Goal: Task Accomplishment & Management: Complete application form

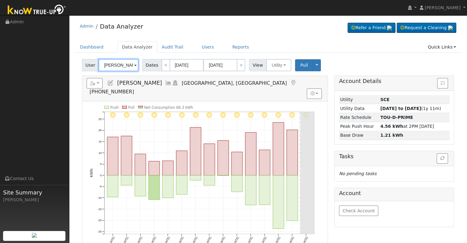
click at [122, 64] on input "[PERSON_NAME]" at bounding box center [119, 65] width 40 height 12
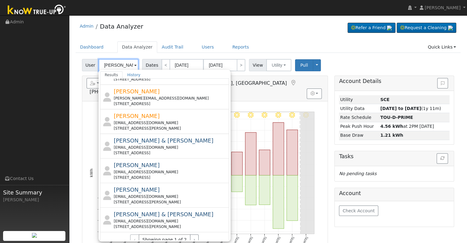
scroll to position [221, 0]
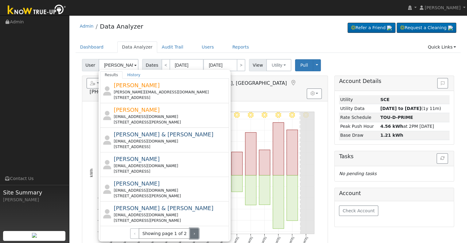
click at [190, 232] on button "›" at bounding box center [194, 233] width 9 height 10
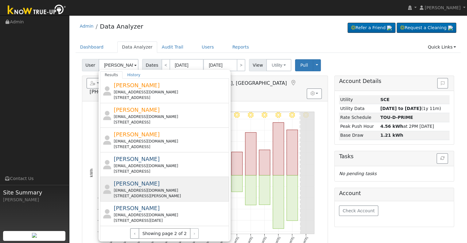
scroll to position [123, 0]
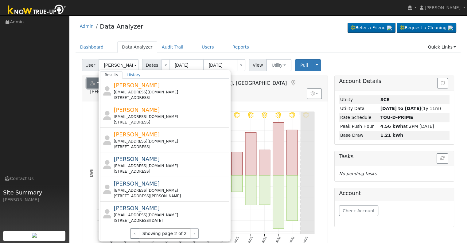
click at [92, 85] on icon "button" at bounding box center [93, 83] width 6 height 4
type input "[PERSON_NAME]"
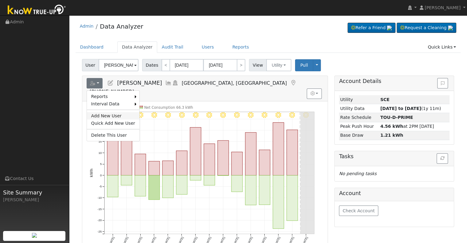
click at [108, 113] on link "Add New User" at bounding box center [113, 115] width 53 height 7
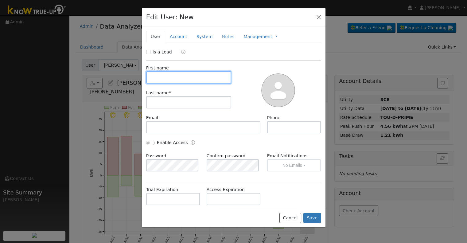
click at [164, 80] on input "text" at bounding box center [188, 77] width 85 height 12
paste input "[PERSON_NAME]"
click at [180, 79] on input "[PERSON_NAME]" at bounding box center [188, 77] width 85 height 12
type input "Alberto"
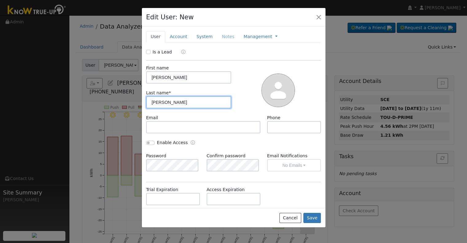
type input "Navarro"
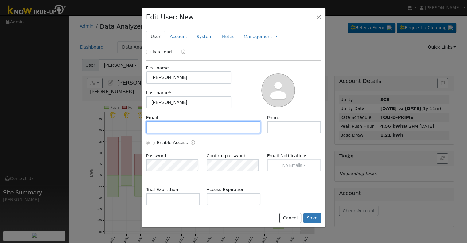
click at [179, 127] on input "text" at bounding box center [203, 127] width 115 height 12
paste input "berton209@gmail.com"
type input "berton209@gmail.com"
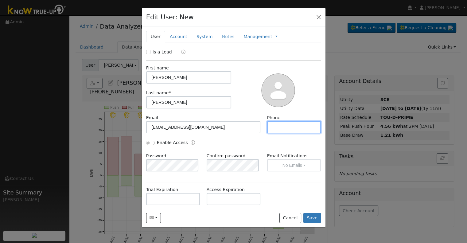
click at [299, 125] on input "text" at bounding box center [294, 127] width 54 height 12
paste input "(209) 756-2486"
type input "(209) 756-2486"
click at [173, 35] on link "Account" at bounding box center [178, 36] width 27 height 11
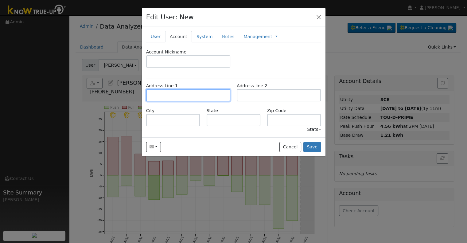
click at [203, 94] on input "text" at bounding box center [188, 95] width 84 height 12
paste input "[STREET_ADDRESS]"
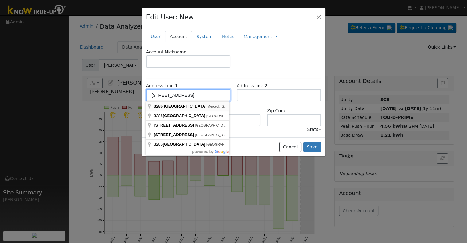
type input "[STREET_ADDRESS]"
type input "Merced"
type input "CA"
type input "95340"
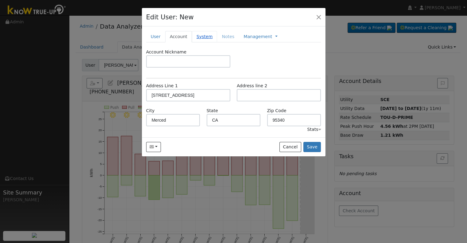
click at [198, 37] on link "System" at bounding box center [205, 36] width 26 height 11
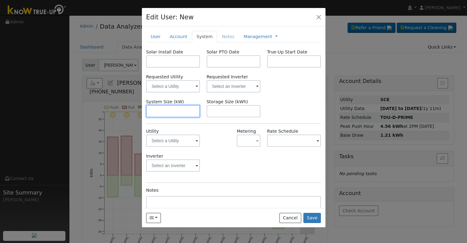
click at [155, 111] on input "text" at bounding box center [173, 111] width 54 height 12
paste input "13.120"
type input "13.1"
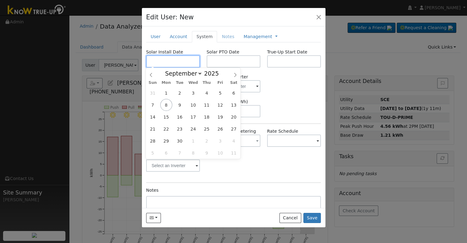
click at [188, 64] on input "text" at bounding box center [173, 61] width 54 height 12
paste input "7/31/2025"
type input "07/31/2025"
select select "6"
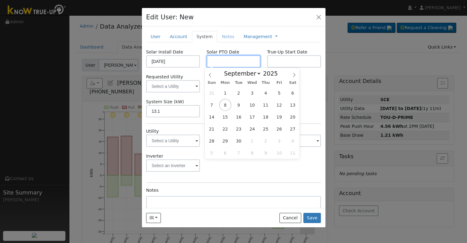
click at [236, 59] on input "text" at bounding box center [234, 61] width 54 height 12
paste input "9/8/2025"
type input "[DATE]"
click at [272, 60] on input "text" at bounding box center [294, 61] width 54 height 12
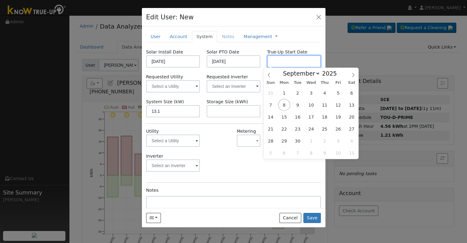
paste input "9/8/2025"
type input "[DATE]"
click at [230, 86] on input "text" at bounding box center [234, 86] width 54 height 12
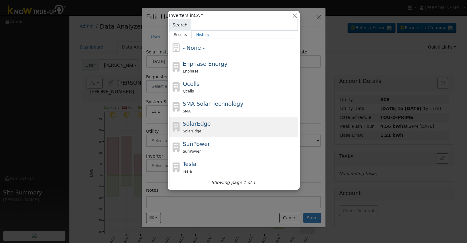
click at [223, 124] on div "SolarEdge SolarEdge" at bounding box center [240, 127] width 114 height 15
type input "SolarEdge"
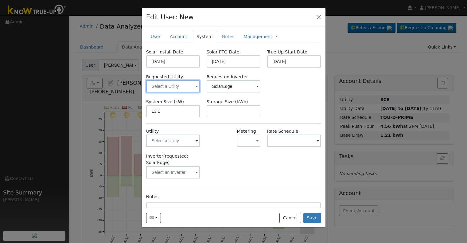
click at [183, 88] on input "text" at bounding box center [173, 86] width 54 height 12
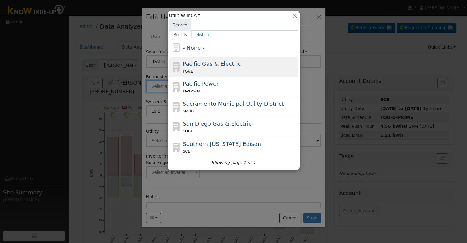
click at [204, 65] on span "Pacific Gas & Electric" at bounding box center [212, 64] width 58 height 6
type input "Pacific Gas & Electric"
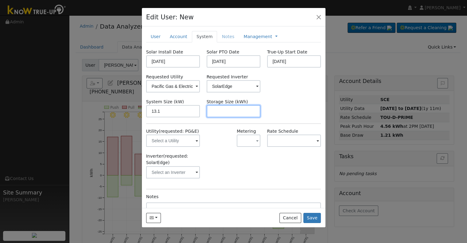
click at [240, 111] on input "text" at bounding box center [234, 111] width 54 height 12
paste input "20.00"
type input "20"
click at [254, 35] on link "Management" at bounding box center [258, 37] width 29 height 6
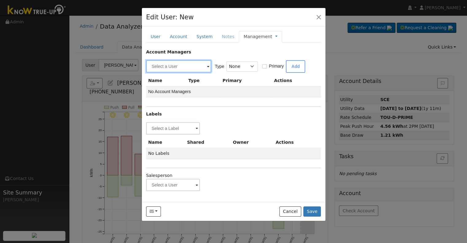
click at [171, 66] on input "text" at bounding box center [178, 66] width 65 height 12
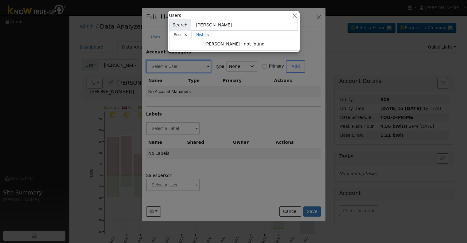
type input "brad g"
click at [223, 101] on div at bounding box center [233, 121] width 467 height 243
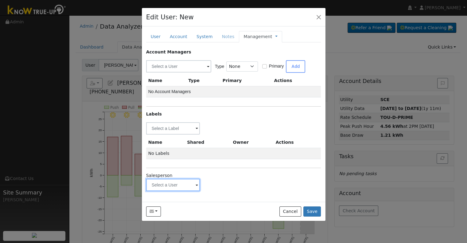
click at [178, 182] on input "text" at bounding box center [173, 185] width 54 height 12
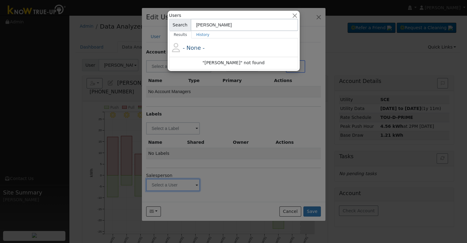
type input "brad g"
click at [231, 174] on div at bounding box center [233, 121] width 467 height 243
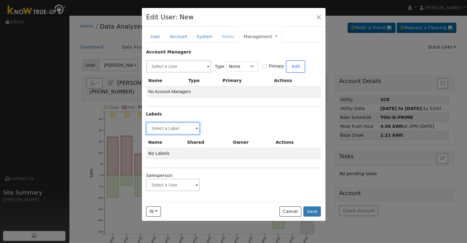
click at [167, 125] on input "text" at bounding box center [173, 128] width 54 height 12
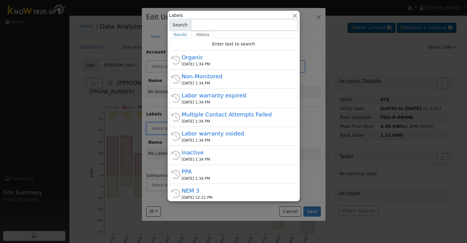
drag, startPoint x: 209, startPoint y: 172, endPoint x: 206, endPoint y: 169, distance: 4.1
click at [209, 172] on div "PPA" at bounding box center [236, 172] width 109 height 8
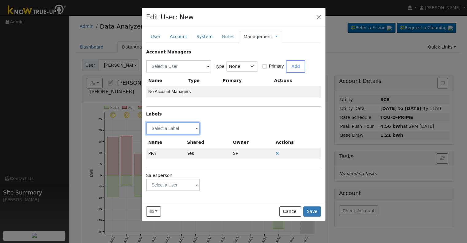
click at [164, 130] on input "text" at bounding box center [173, 128] width 54 height 12
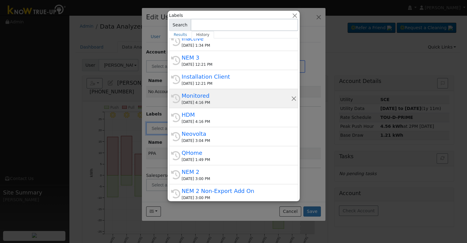
scroll to position [123, 0]
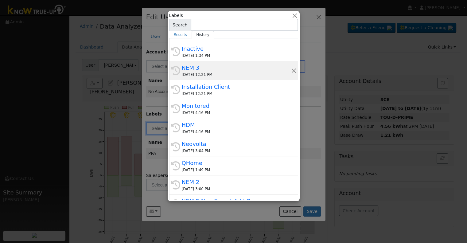
click at [208, 70] on div "NEM 3" at bounding box center [236, 68] width 109 height 8
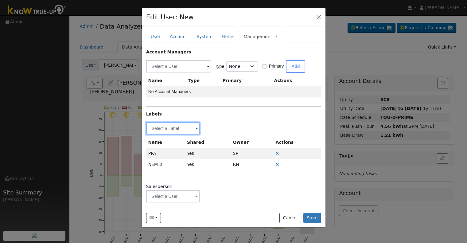
click at [168, 125] on input "text" at bounding box center [173, 128] width 54 height 12
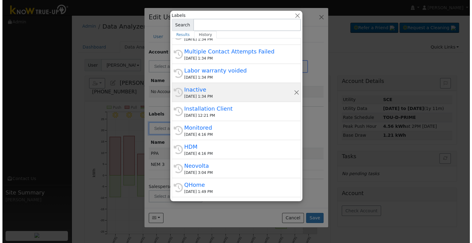
scroll to position [92, 0]
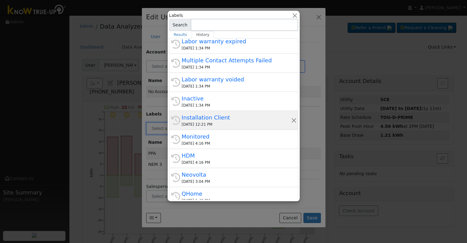
click at [217, 122] on div "09/08/2025 12:21 PM" at bounding box center [236, 125] width 109 height 6
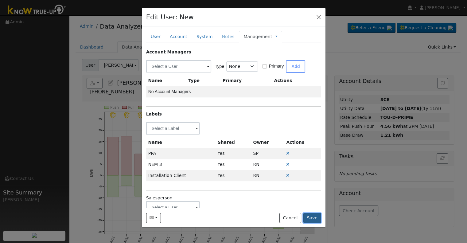
click at [314, 219] on button "Save" at bounding box center [313, 218] width 18 height 10
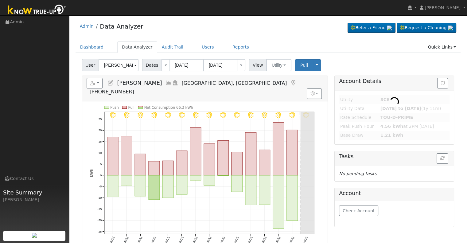
type input "[PERSON_NAME]"
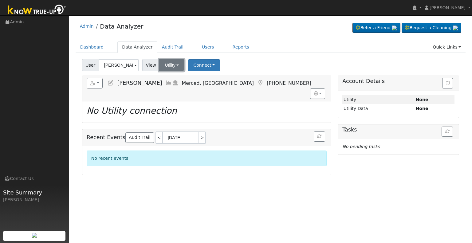
click at [166, 62] on button "Utility" at bounding box center [171, 65] width 25 height 12
click at [168, 85] on link "Solar" at bounding box center [179, 87] width 43 height 9
click at [200, 63] on button "Connect" at bounding box center [204, 65] width 32 height 12
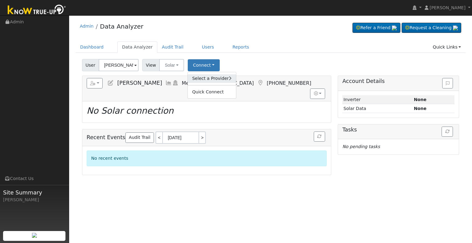
click at [205, 77] on link "Select a Provider" at bounding box center [212, 78] width 48 height 9
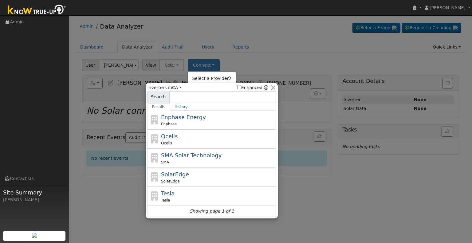
click at [193, 173] on div "SolarEdge SolarEdge" at bounding box center [218, 177] width 114 height 14
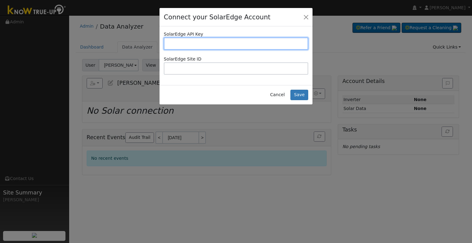
paste input "YH293IT84T36375YYUOVYJ5ENJHA5QTU"
type input "YH293IT84T36375YYUOVYJ5ENJHA5QTU"
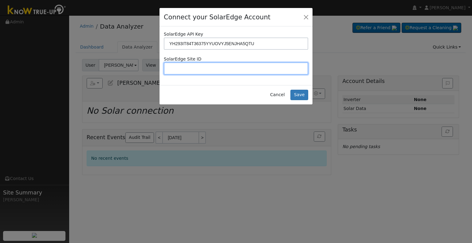
click at [253, 70] on input "text" at bounding box center [236, 68] width 144 height 12
paste input "4717805"
type input "4717805"
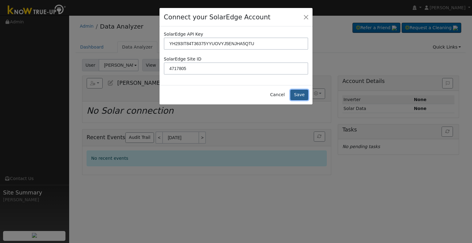
click at [296, 92] on button "Save" at bounding box center [299, 95] width 18 height 10
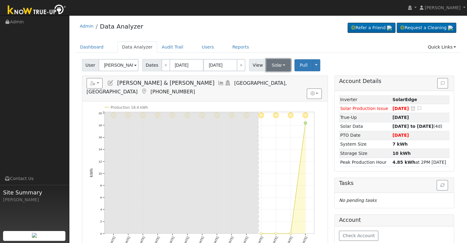
click at [273, 65] on button "Solar" at bounding box center [278, 65] width 25 height 12
click at [277, 77] on link "Utility" at bounding box center [286, 78] width 43 height 9
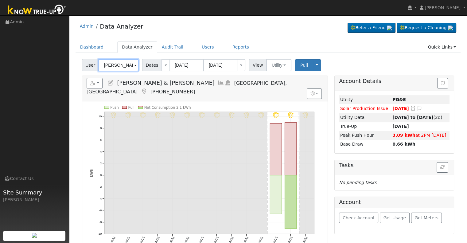
click at [113, 66] on input "[PERSON_NAME] & [PERSON_NAME]" at bounding box center [119, 65] width 40 height 12
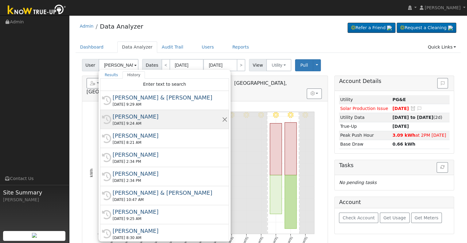
click at [143, 121] on div "09/09/2025 9:24 AM" at bounding box center [167, 124] width 109 height 6
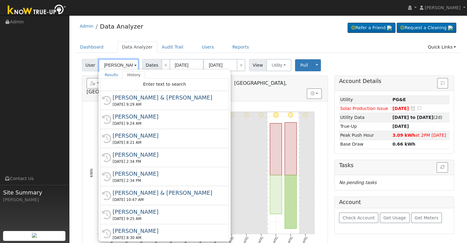
type input "[PERSON_NAME]"
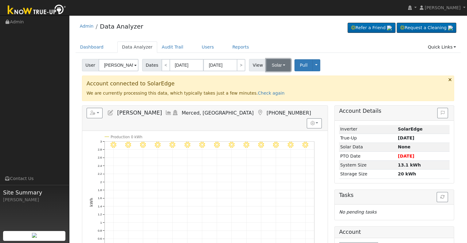
click at [274, 63] on button "Solar" at bounding box center [278, 65] width 25 height 12
click at [277, 77] on link "Utility" at bounding box center [286, 78] width 43 height 9
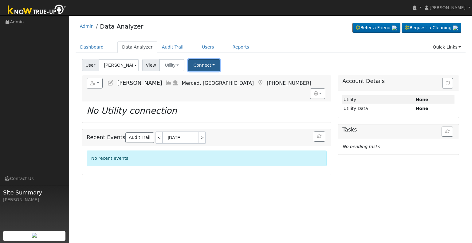
click at [199, 66] on button "Connect" at bounding box center [204, 65] width 32 height 12
click at [213, 78] on link "Select a Provider" at bounding box center [212, 78] width 48 height 9
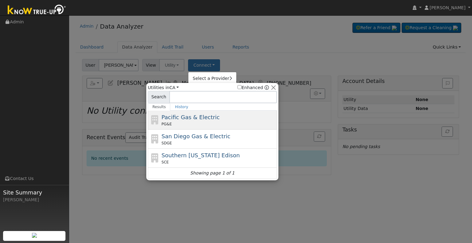
click at [215, 124] on div "PG&E" at bounding box center [219, 124] width 114 height 6
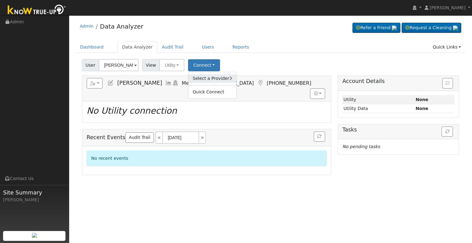
click at [197, 74] on link "Select a Provider" at bounding box center [212, 78] width 48 height 9
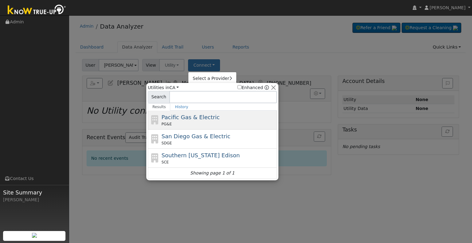
click at [185, 124] on div "PG&E" at bounding box center [219, 124] width 114 height 6
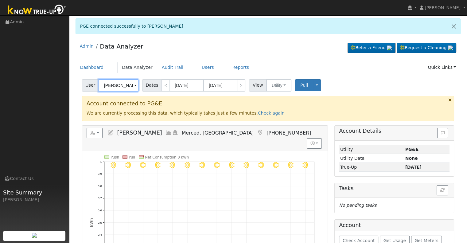
click at [119, 86] on input "[PERSON_NAME]" at bounding box center [119, 85] width 40 height 12
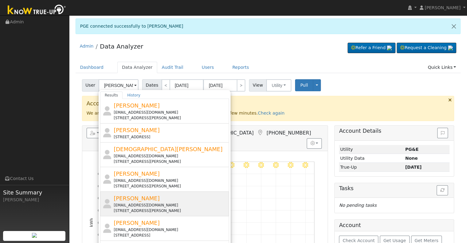
click at [163, 204] on div "[EMAIL_ADDRESS][DOMAIN_NAME]" at bounding box center [171, 206] width 114 height 6
type input "[PERSON_NAME]"
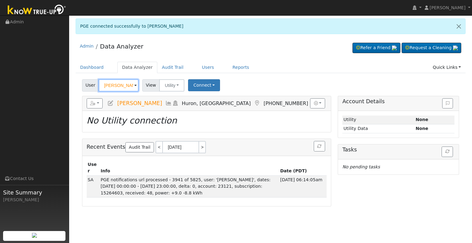
click at [120, 84] on input "[PERSON_NAME]" at bounding box center [119, 85] width 40 height 12
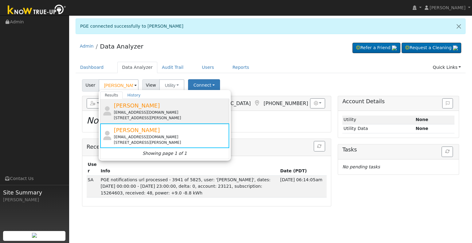
click at [154, 113] on div "[EMAIL_ADDRESS][DOMAIN_NAME]" at bounding box center [171, 113] width 114 height 6
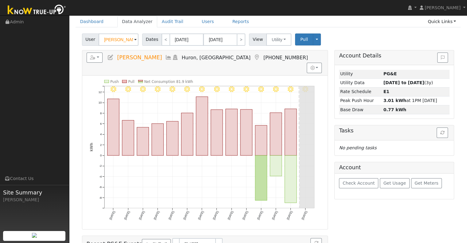
scroll to position [61, 0]
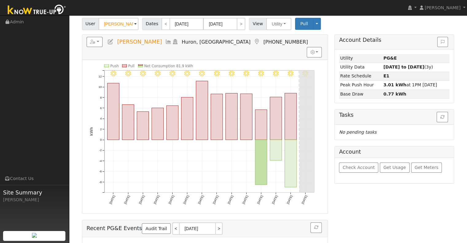
click at [110, 39] on icon at bounding box center [110, 42] width 7 height 6
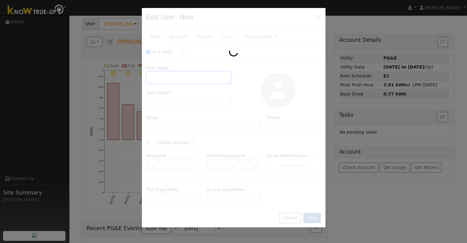
checkbox input "true"
type input "[PERSON_NAME]"
type input "[EMAIL_ADDRESS][DOMAIN_NAME]"
type input "5593622862"
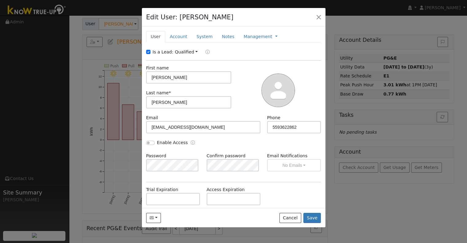
click at [147, 54] on div "Is a Lead:" at bounding box center [160, 52] width 29 height 6
click at [153, 52] on label "Is a Lead:" at bounding box center [163, 52] width 21 height 6
click at [151, 52] on input "Is a Lead:" at bounding box center [148, 52] width 4 height 4
checkbox input "false"
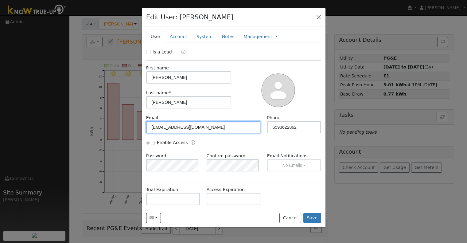
drag, startPoint x: 178, startPoint y: 128, endPoint x: 133, endPoint y: 131, distance: 45.0
click at [137, 131] on div "Edit User: Jose Tamayo Default Account Default Account 16839 Palmer Avenue, Hur…" at bounding box center [233, 121] width 467 height 243
click at [190, 130] on input "text" at bounding box center [203, 127] width 115 height 12
paste input "[EMAIL_ADDRESS][DOMAIN_NAME]"
type input "[EMAIL_ADDRESS][DOMAIN_NAME]"
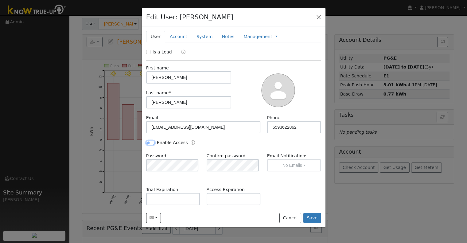
click at [152, 141] on input "Enable Access" at bounding box center [150, 143] width 9 height 4
checkbox input "true"
click at [179, 35] on link "Account" at bounding box center [178, 36] width 27 height 11
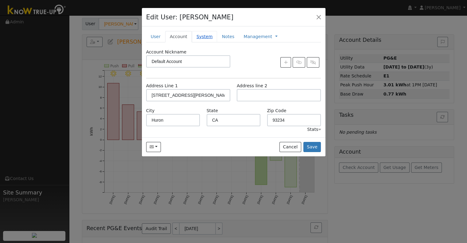
click at [200, 33] on link "System" at bounding box center [205, 36] width 26 height 11
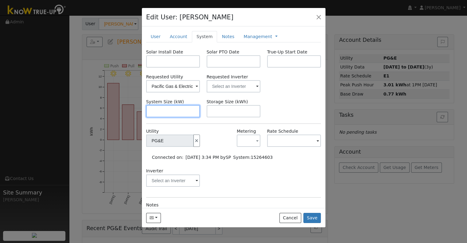
click at [171, 109] on input "text" at bounding box center [173, 111] width 54 height 12
paste input "5.330"
type input "5.3"
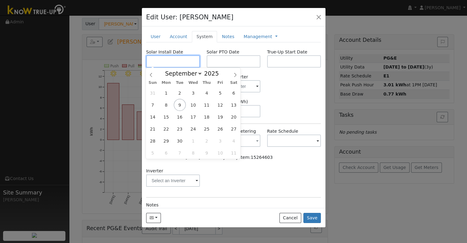
click at [186, 61] on input "text" at bounding box center [173, 61] width 54 height 12
paste input "8/13/2025"
type input "08/13/2025"
select select "7"
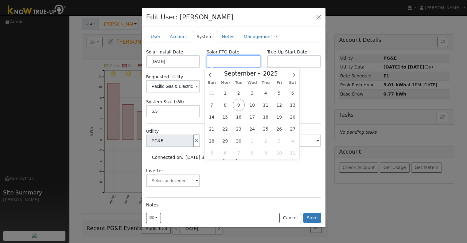
click at [219, 62] on input "text" at bounding box center [234, 61] width 54 height 12
paste input "9/8/2025"
type input "[DATE]"
click at [294, 57] on input "text" at bounding box center [294, 61] width 54 height 12
paste input "9/8/2025"
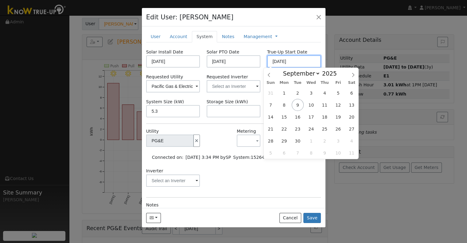
type input "[DATE]"
click at [219, 86] on input "text" at bounding box center [234, 86] width 54 height 12
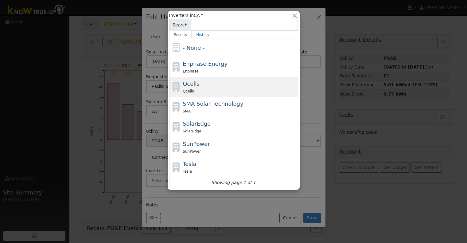
click at [212, 85] on div "Qcells Qcells" at bounding box center [240, 87] width 114 height 15
type input "Qcells"
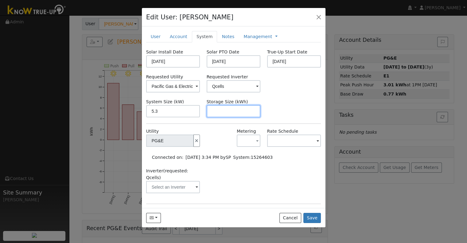
click at [234, 115] on input "text" at bounding box center [234, 111] width 54 height 12
paste input "10.00"
type input "10"
click at [275, 36] on link at bounding box center [276, 37] width 2 height 6
click at [276, 56] on link "Billing" at bounding box center [297, 56] width 43 height 9
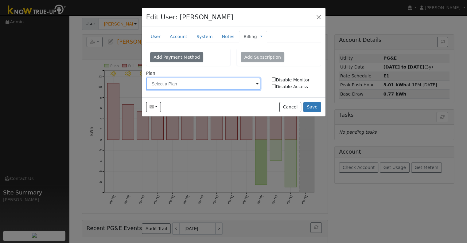
drag, startPoint x: 213, startPoint y: 89, endPoint x: 214, endPoint y: 85, distance: 3.4
click at [213, 88] on input "text" at bounding box center [203, 84] width 115 height 12
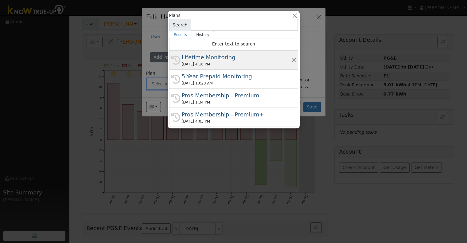
click at [223, 60] on div "Lifetime Monitoring" at bounding box center [236, 57] width 109 height 8
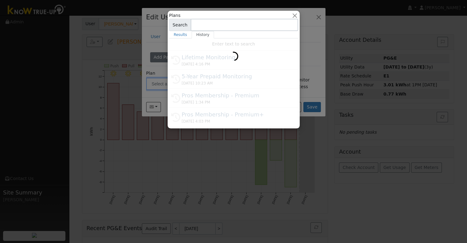
type input "Lifetime Monitoring"
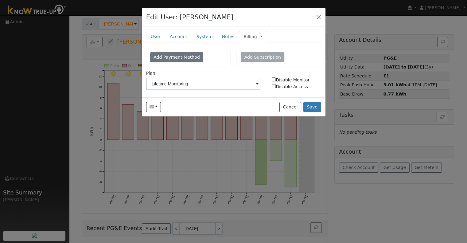
click at [260, 36] on link at bounding box center [261, 37] width 2 height 6
click at [265, 46] on link "Management" at bounding box center [282, 47] width 43 height 9
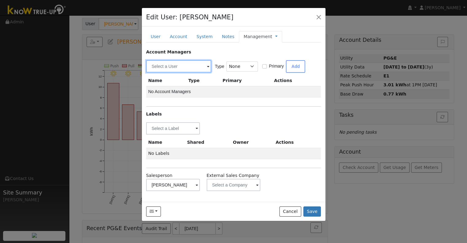
click at [179, 65] on input "text" at bounding box center [178, 66] width 65 height 12
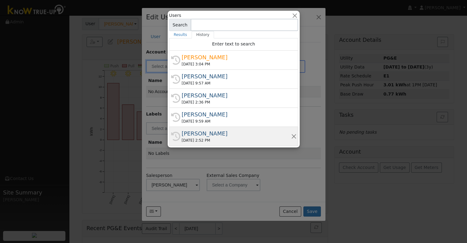
click at [212, 132] on div "Tyler Friesen" at bounding box center [236, 133] width 109 height 8
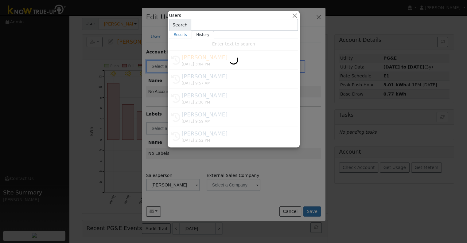
type input "Tyler Friesen"
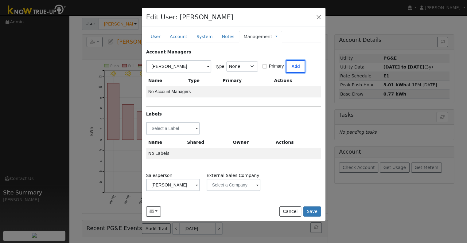
click at [296, 64] on button "Add" at bounding box center [295, 66] width 19 height 13
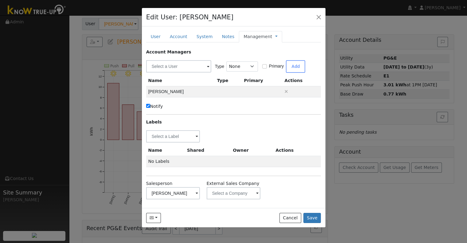
click at [152, 105] on label "Notify" at bounding box center [154, 106] width 17 height 6
click at [150, 105] on input "Notify" at bounding box center [148, 106] width 4 height 4
checkbox input "false"
click at [168, 136] on input "text" at bounding box center [173, 136] width 54 height 12
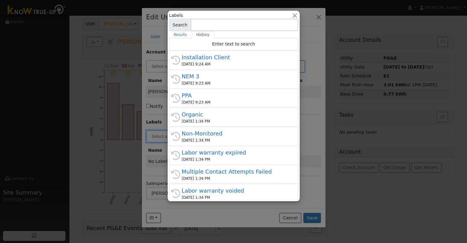
click at [226, 59] on div "Installation Client" at bounding box center [236, 57] width 109 height 8
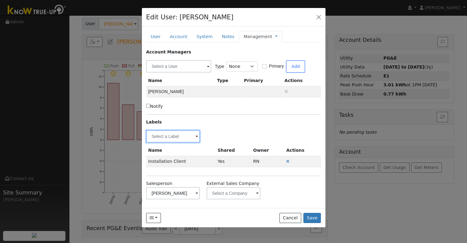
click at [157, 136] on input "text" at bounding box center [173, 136] width 54 height 12
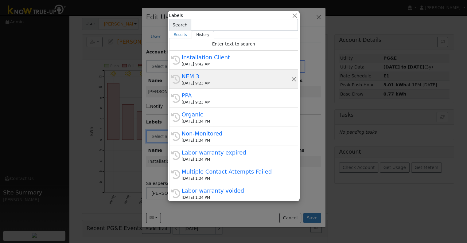
click at [204, 80] on div "NEM 3" at bounding box center [236, 76] width 109 height 8
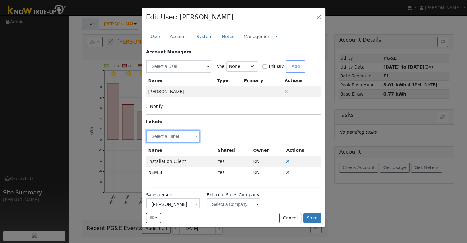
click at [170, 135] on input "text" at bounding box center [173, 136] width 54 height 12
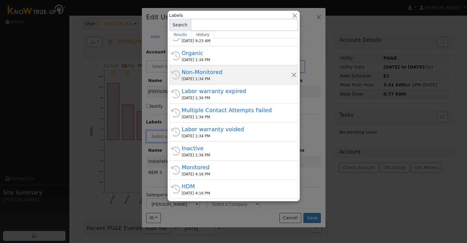
scroll to position [92, 0]
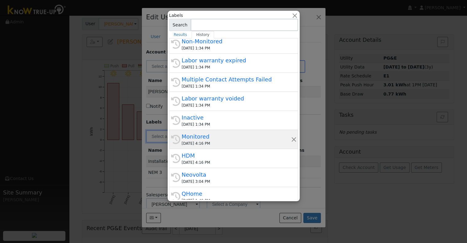
click at [207, 138] on div "Monitored" at bounding box center [236, 136] width 109 height 8
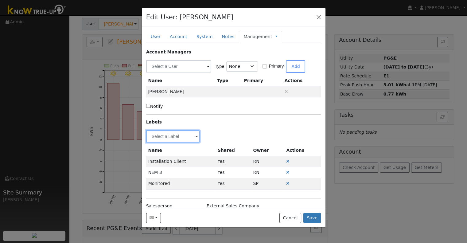
click at [173, 137] on input "text" at bounding box center [173, 136] width 54 height 12
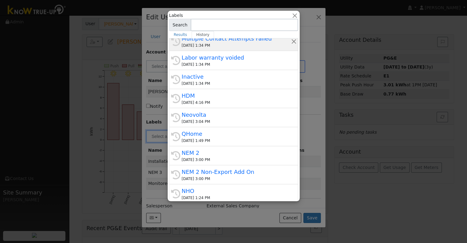
scroll to position [154, 0]
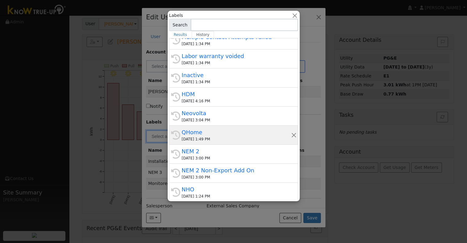
click at [218, 132] on div "QHome" at bounding box center [236, 132] width 109 height 8
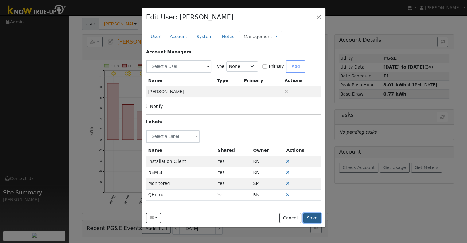
click at [312, 218] on button "Save" at bounding box center [313, 218] width 18 height 10
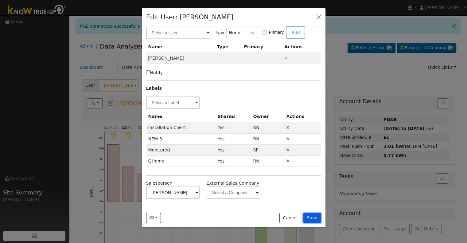
scroll to position [0, 0]
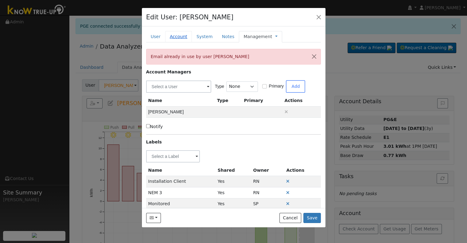
click at [175, 37] on link "Account" at bounding box center [178, 36] width 27 height 11
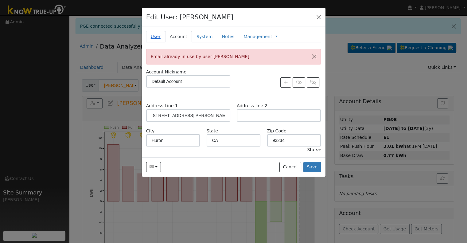
click at [154, 38] on link "User" at bounding box center [155, 36] width 19 height 11
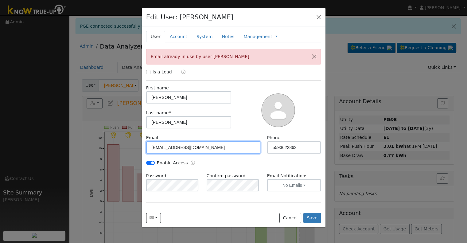
drag, startPoint x: 206, startPoint y: 145, endPoint x: 132, endPoint y: 148, distance: 74.1
click at [132, 148] on div "Edit User: Jose Tamayo Default Account Default Account 16839 Palmer Avenue, Hur…" at bounding box center [233, 121] width 467 height 243
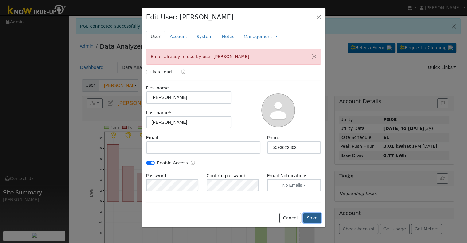
click at [314, 217] on button "Save" at bounding box center [313, 218] width 18 height 10
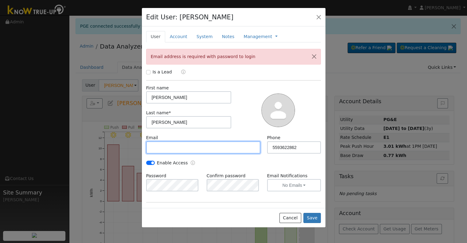
click at [209, 148] on input "text" at bounding box center [203, 147] width 115 height 12
paste input "10.00"
type input "10.00"
drag, startPoint x: 166, startPoint y: 144, endPoint x: 141, endPoint y: 149, distance: 25.8
click at [141, 149] on div "Edit User: Jose Tamayo Default Account Default Account 16839 Palmer Avenue, Hur…" at bounding box center [233, 121] width 467 height 243
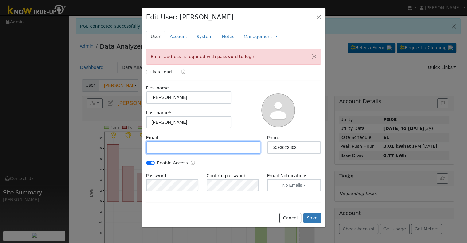
click at [179, 146] on input "text" at bounding box center [203, 147] width 115 height 12
paste input "josegtamayo19@gmail.com"
type input "josegtamayo19@gmail.com"
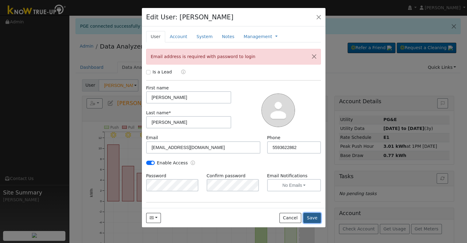
click at [314, 216] on button "Save" at bounding box center [313, 218] width 18 height 10
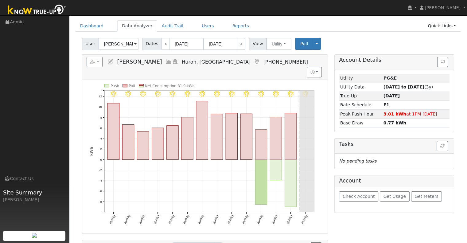
scroll to position [31, 0]
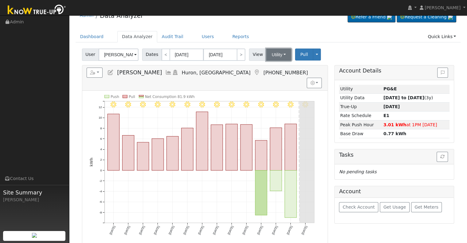
click at [276, 56] on button "Utility" at bounding box center [278, 55] width 25 height 12
click at [276, 74] on link "Solar" at bounding box center [286, 77] width 43 height 9
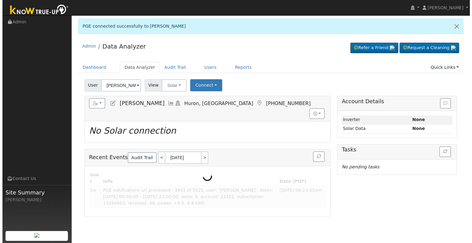
scroll to position [0, 0]
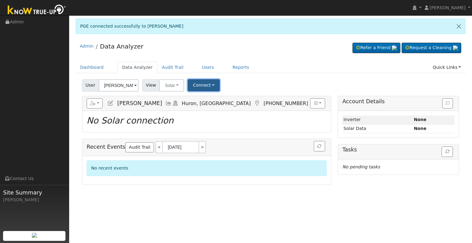
click at [198, 85] on button "Connect" at bounding box center [204, 85] width 32 height 12
click at [206, 100] on link "Select a Provider" at bounding box center [212, 98] width 48 height 9
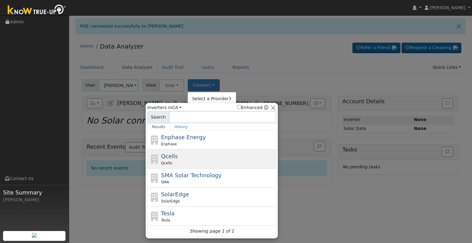
click at [196, 162] on div "Qcells" at bounding box center [218, 163] width 114 height 6
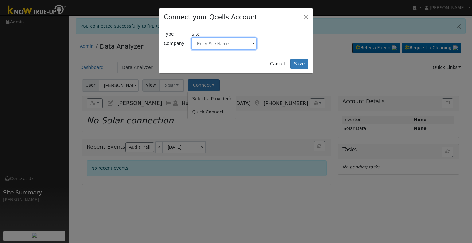
click at [201, 41] on input "text" at bounding box center [223, 43] width 65 height 12
paste input "Tamayo, Jose"
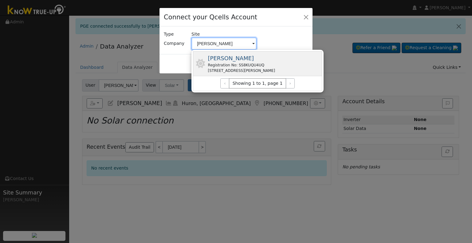
type input "Tamayo, Jose"
click at [243, 60] on div "Tamayo, Jose Registration No: SS8KUQU4UQ 16839 Palmer Ave, Huron, CA 93234, USA" at bounding box center [241, 63] width 67 height 19
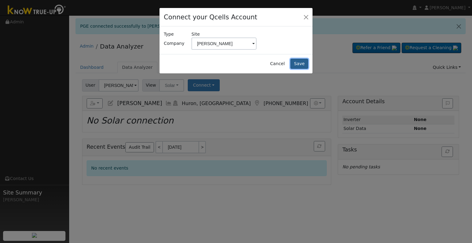
click at [295, 64] on button "Save" at bounding box center [299, 64] width 18 height 10
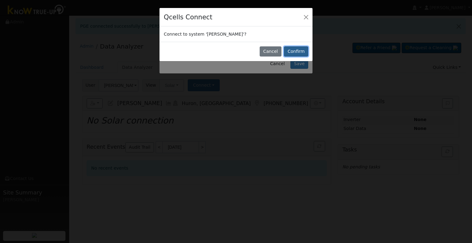
click at [298, 56] on button "Confirm" at bounding box center [296, 51] width 24 height 10
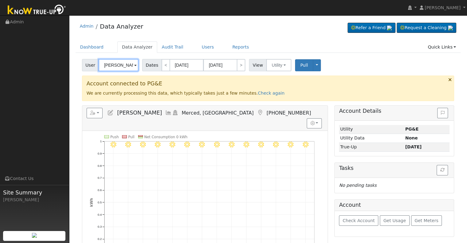
click at [119, 64] on input "[PERSON_NAME]" at bounding box center [119, 65] width 40 height 12
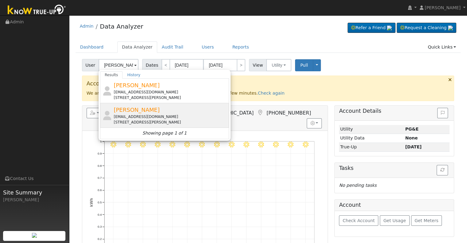
click at [156, 116] on div "[EMAIL_ADDRESS][DOMAIN_NAME]" at bounding box center [171, 117] width 114 height 6
type input "[PERSON_NAME]"
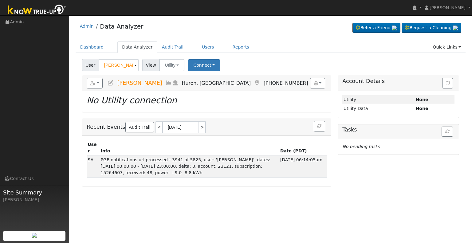
click at [109, 82] on icon at bounding box center [110, 83] width 7 height 6
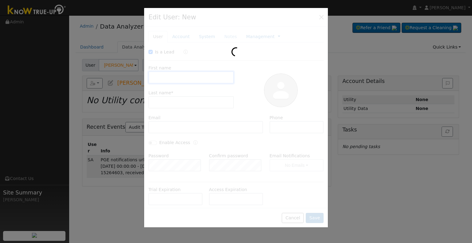
checkbox input "true"
type input "[PERSON_NAME]"
type input "[EMAIL_ADDRESS][DOMAIN_NAME]"
type input "5593622862"
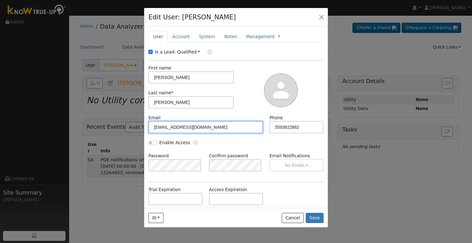
drag, startPoint x: 216, startPoint y: 128, endPoint x: 142, endPoint y: 129, distance: 73.8
click at [142, 129] on div "Edit User: [PERSON_NAME] Account Default Account [STREET_ADDRESS][PERSON_NAME] …" at bounding box center [236, 121] width 472 height 243
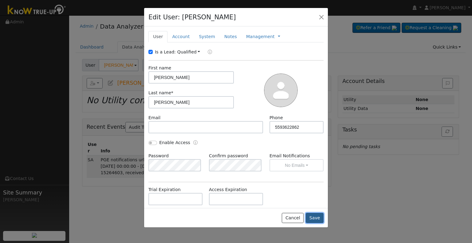
click at [313, 217] on button "Save" at bounding box center [315, 218] width 18 height 10
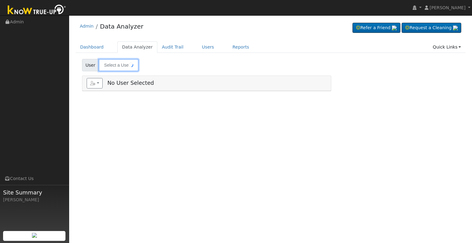
type input "[PERSON_NAME]"
